Goal: Obtain resource: Download file/media

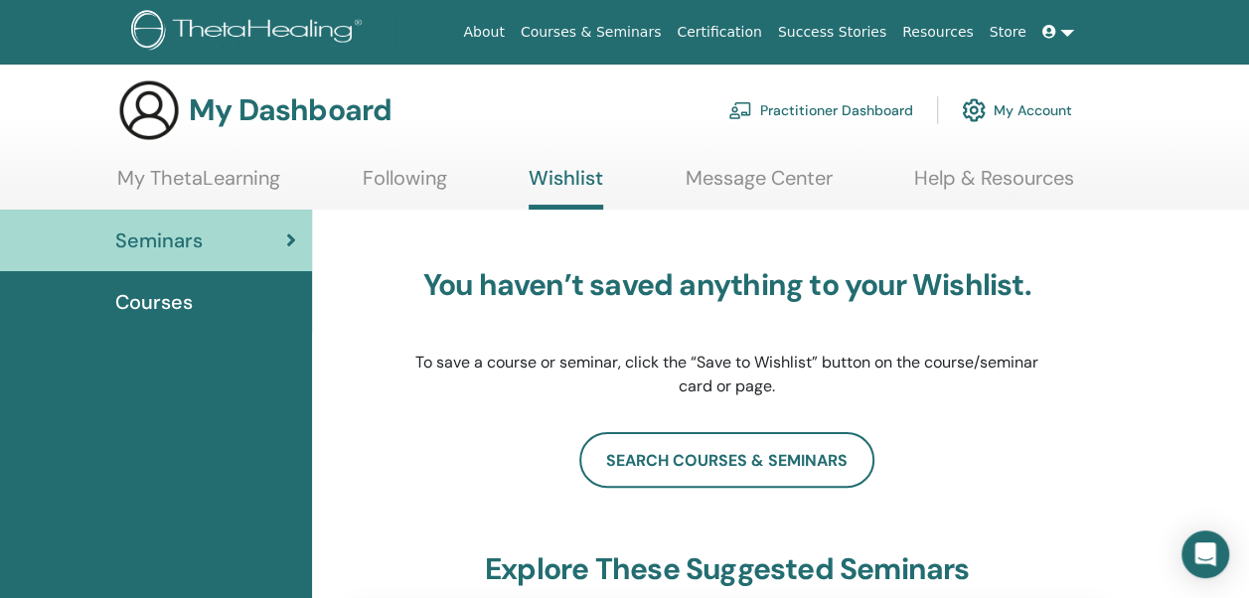
scroll to position [5, 0]
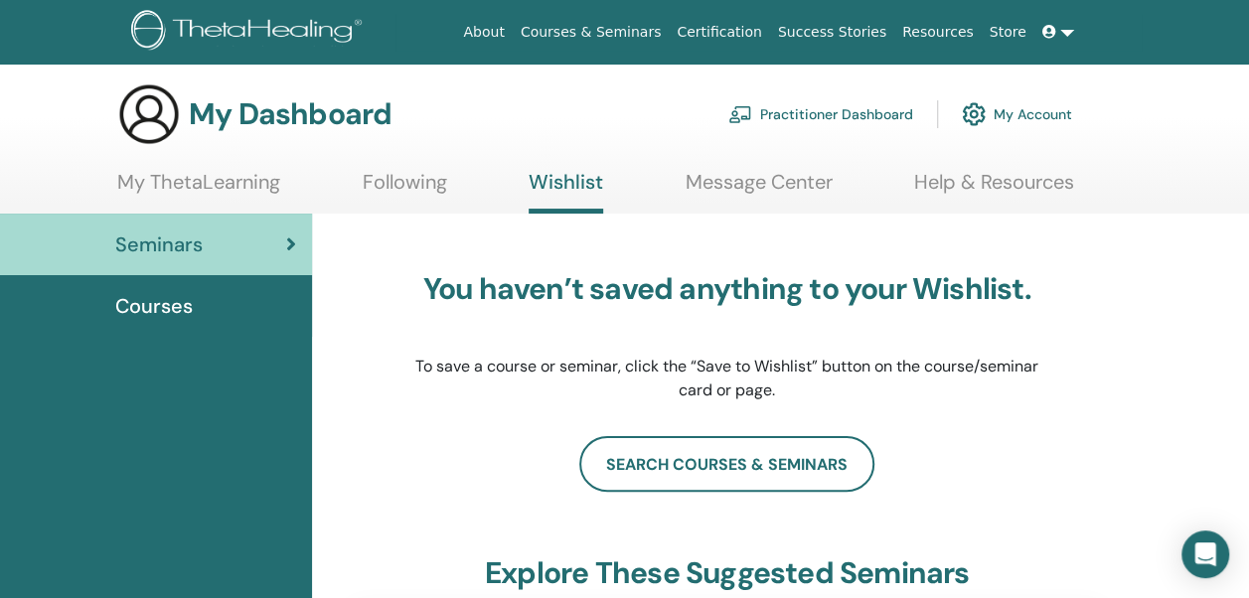
click at [1008, 114] on link "My Account" at bounding box center [1017, 114] width 110 height 44
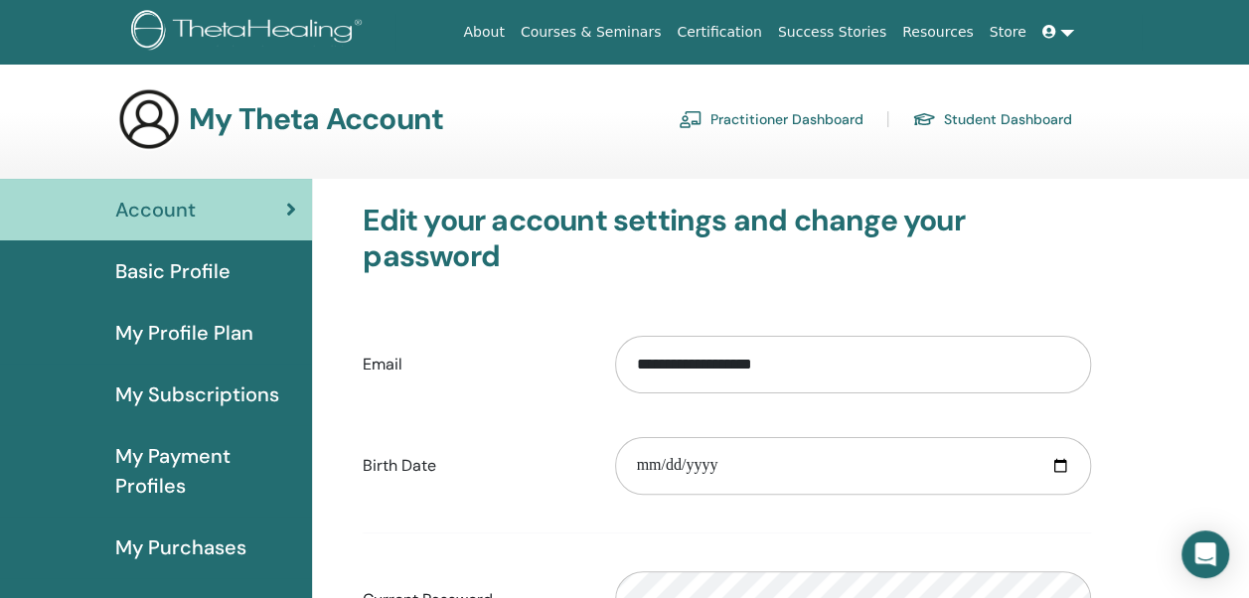
click at [746, 122] on link "Practitioner Dashboard" at bounding box center [770, 119] width 185 height 32
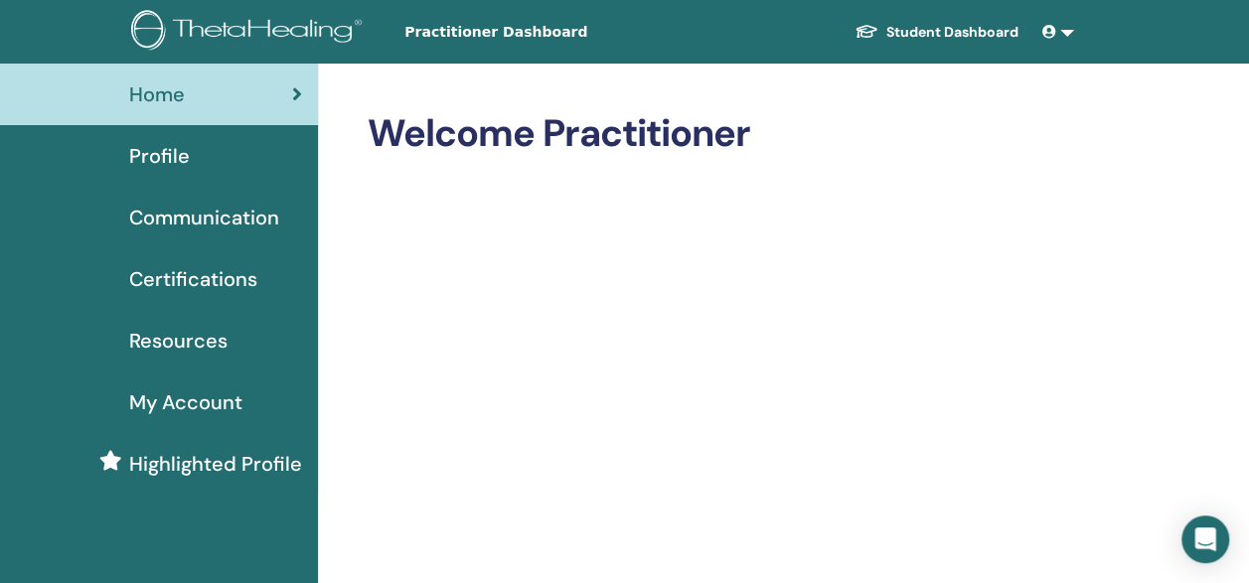
click at [1071, 32] on link at bounding box center [1058, 32] width 48 height 37
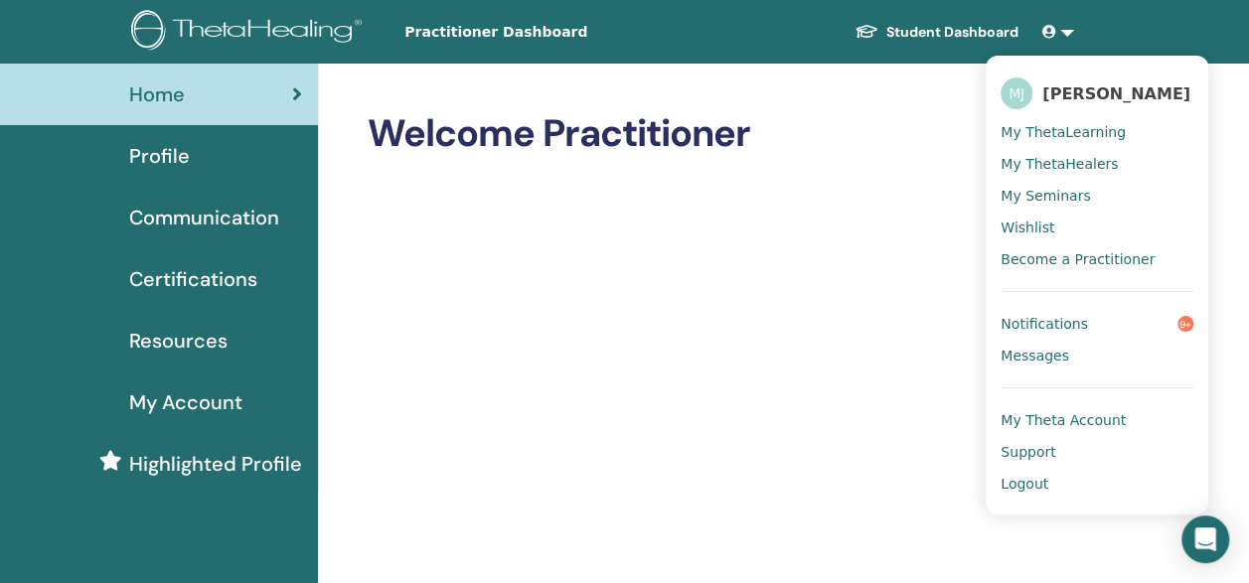
click at [1041, 324] on span "Notifications" at bounding box center [1043, 324] width 87 height 18
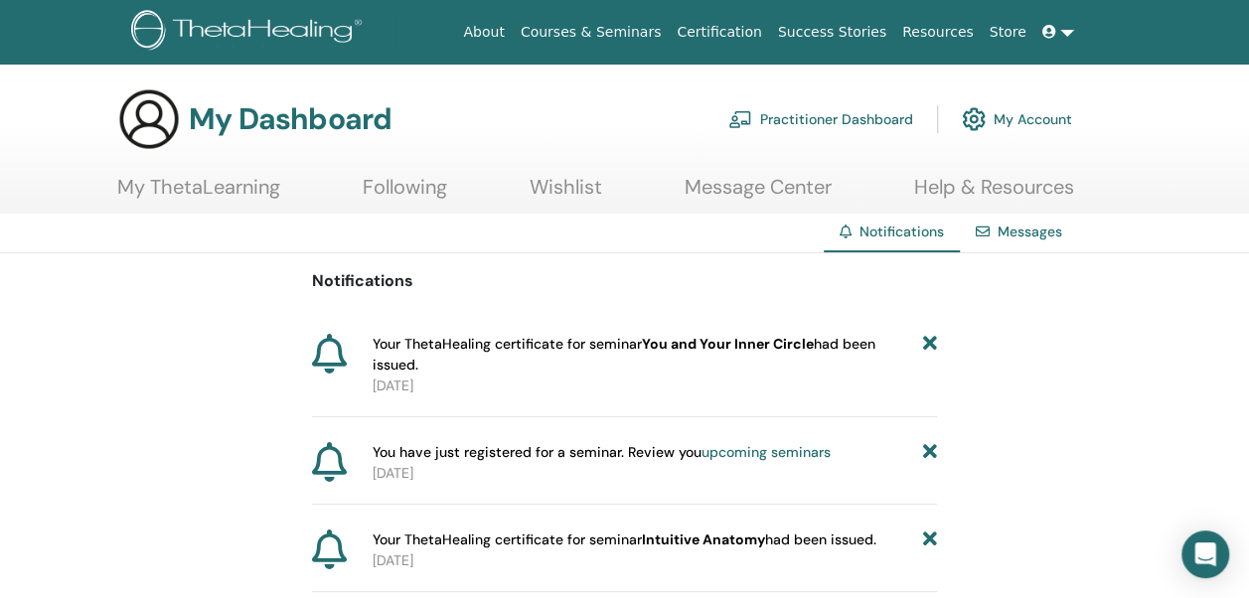
click at [741, 28] on link "Certification" at bounding box center [719, 32] width 100 height 37
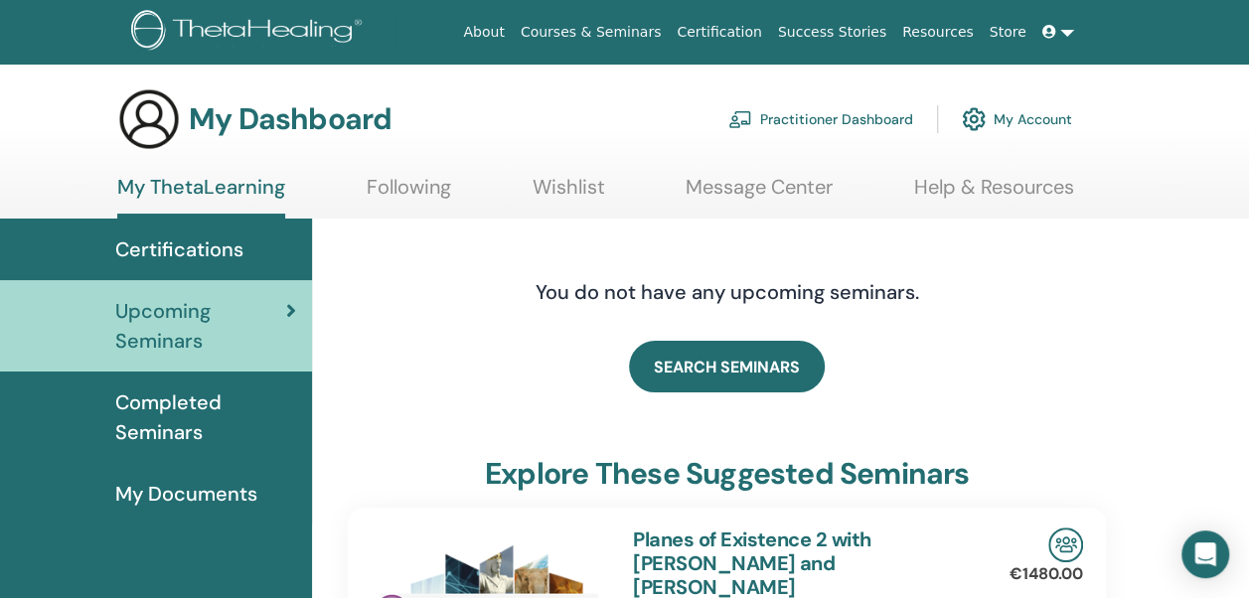
click at [188, 245] on span "Certifications" at bounding box center [179, 249] width 128 height 30
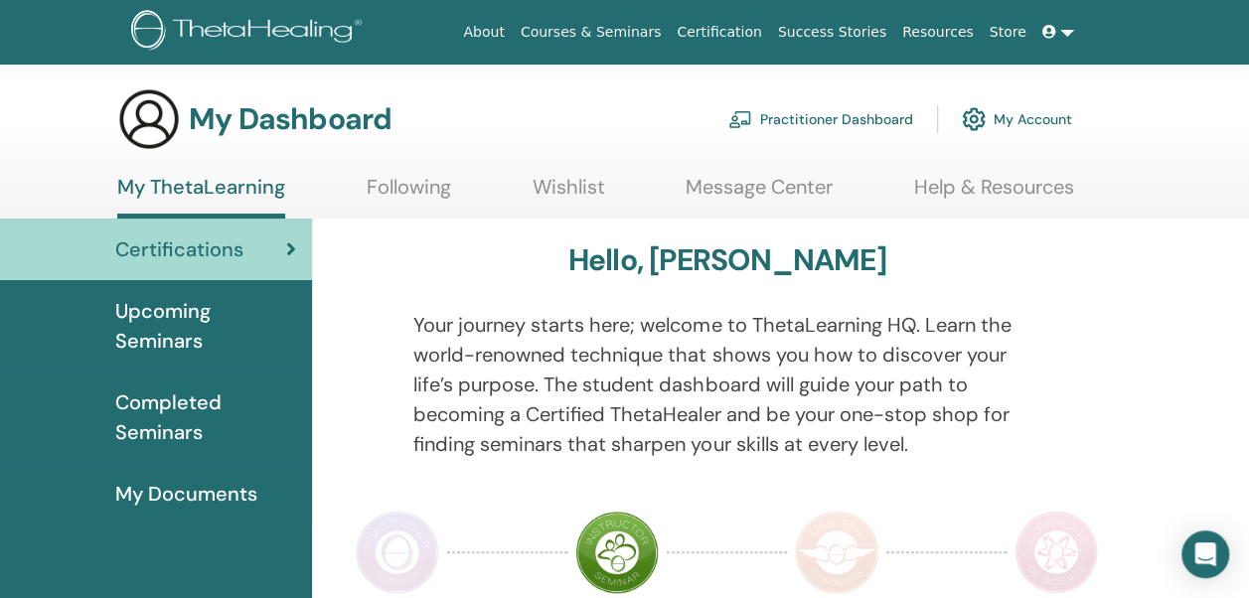
click at [173, 491] on span "My Documents" at bounding box center [186, 494] width 142 height 30
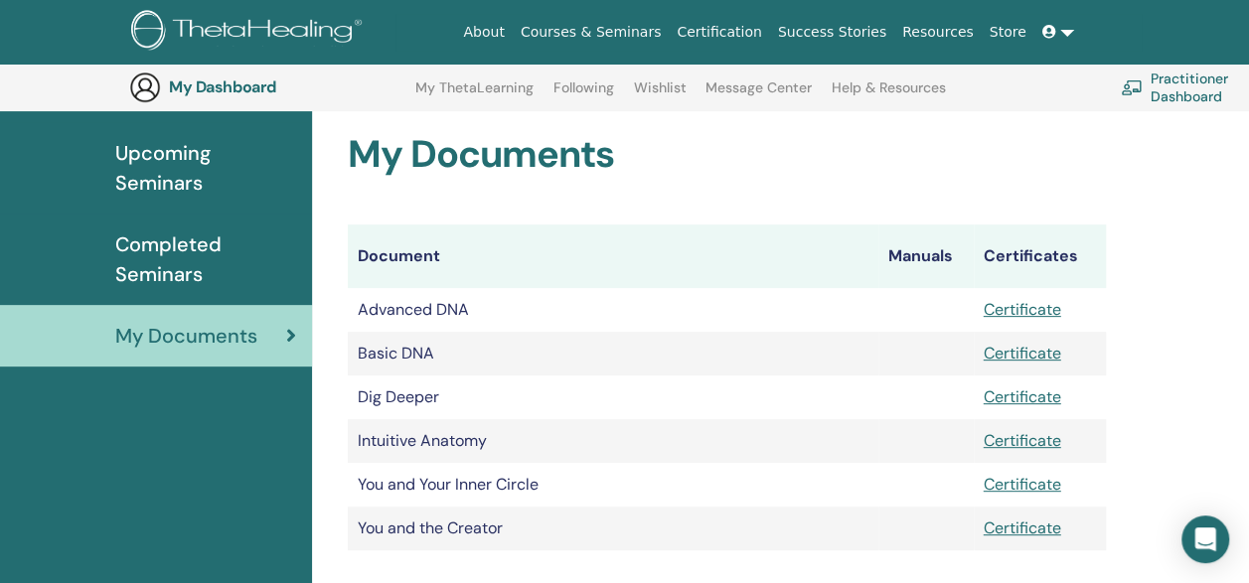
scroll to position [246, 0]
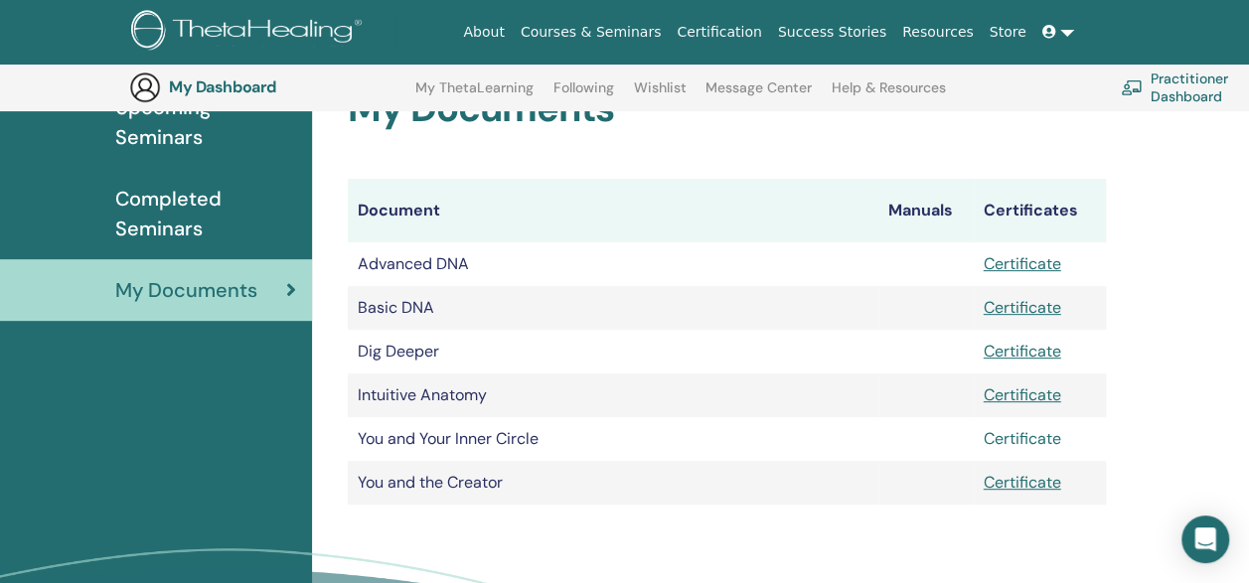
click at [1049, 437] on link "Certificate" at bounding box center [1021, 438] width 77 height 21
